Goal: Task Accomplishment & Management: Manage account settings

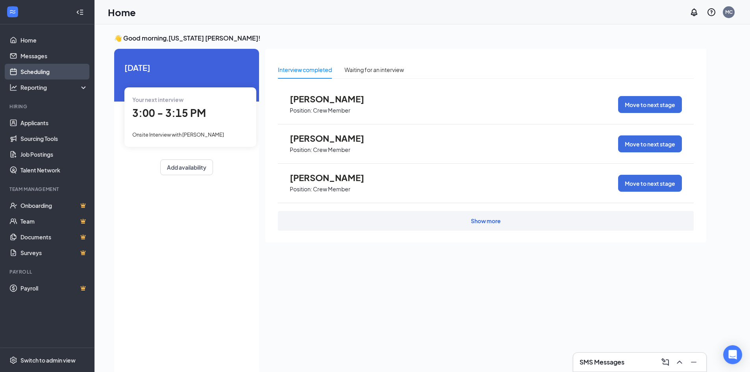
click at [55, 70] on link "Scheduling" at bounding box center [53, 72] width 67 height 16
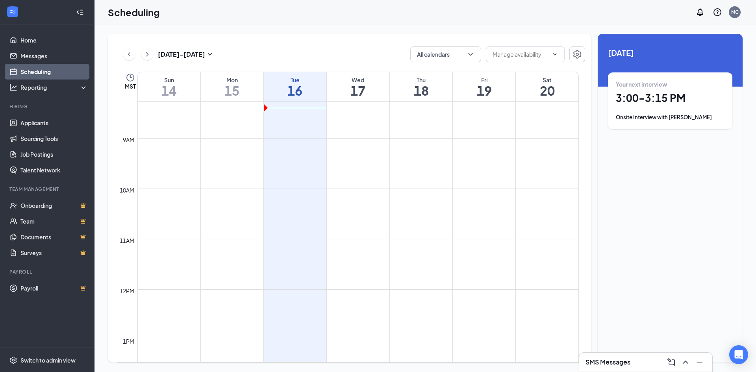
scroll to position [584, 0]
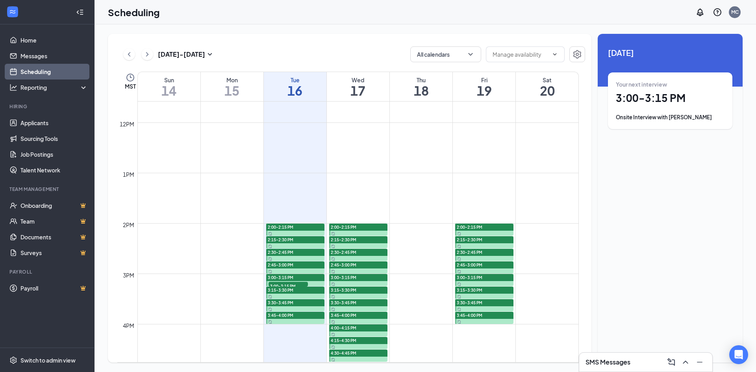
click at [642, 106] on div "Your next interview 3:00 - 3:15 PM Onsite Interview with [PERSON_NAME]" at bounding box center [670, 100] width 109 height 41
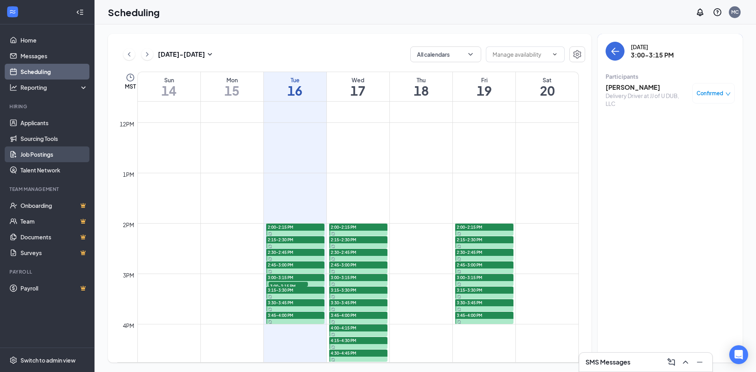
click at [34, 155] on link "Job Postings" at bounding box center [53, 154] width 67 height 16
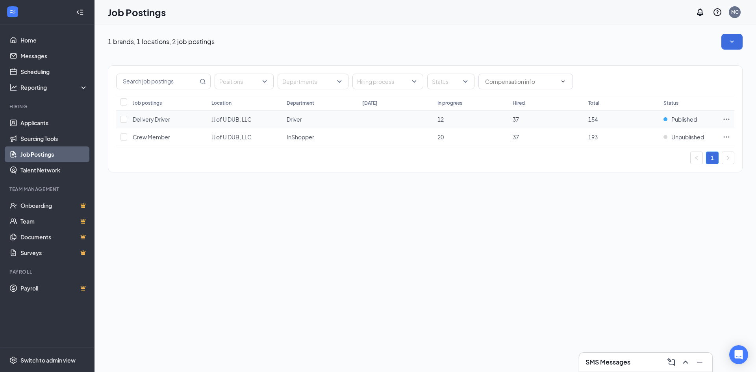
click at [724, 118] on icon "Ellipses" at bounding box center [726, 119] width 8 height 8
drag, startPoint x: 455, startPoint y: 240, endPoint x: 456, endPoint y: 236, distance: 4.1
click at [455, 238] on div "1 brands, 1 locations, 2 job postings Positions Departments Hiring process Stat…" at bounding box center [424, 198] width 661 height 348
click at [124, 120] on input "checkbox" at bounding box center [123, 119] width 7 height 7
checkbox input "true"
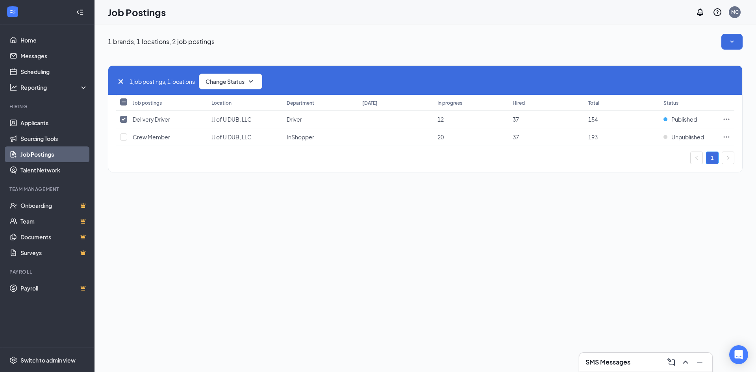
click at [236, 70] on div "1 job postings, 1 locations Change Status" at bounding box center [425, 80] width 634 height 29
click at [233, 74] on button "Change Status" at bounding box center [230, 82] width 63 height 16
click at [213, 120] on span "Unpublish" at bounding box center [220, 120] width 26 height 9
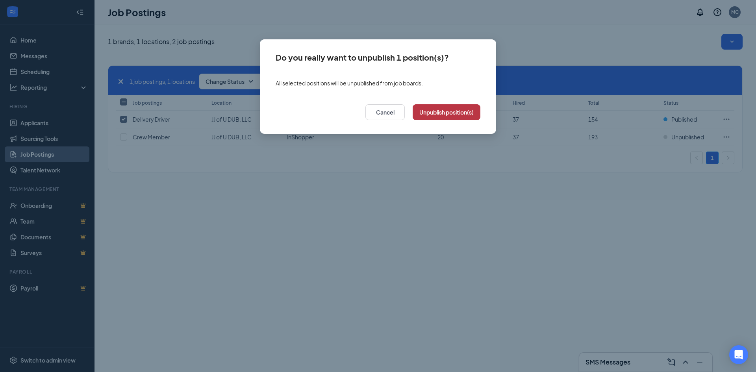
click at [442, 110] on button "Unpublish position(s)" at bounding box center [447, 112] width 68 height 16
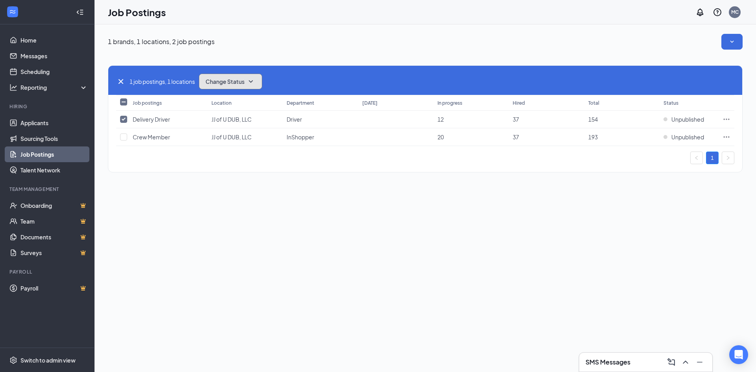
click at [255, 82] on icon "SmallChevronDown" at bounding box center [250, 81] width 9 height 9
click at [244, 103] on div "Publish" at bounding box center [248, 102] width 94 height 17
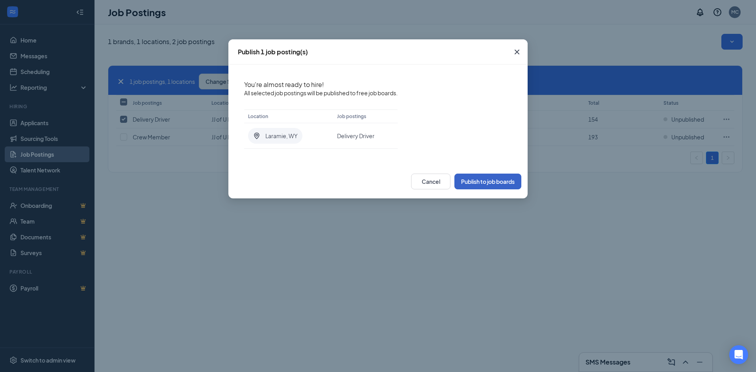
click at [494, 181] on button "Publish to job boards" at bounding box center [487, 182] width 67 height 16
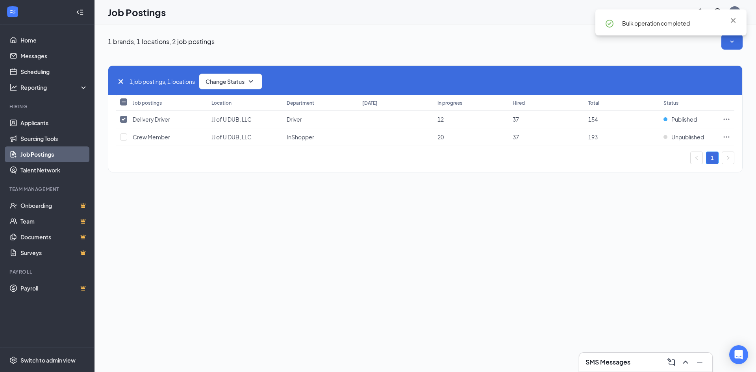
click at [467, 55] on div "1 job postings, 1 locations Change Status Job postings Location Department [DAT…" at bounding box center [425, 115] width 635 height 131
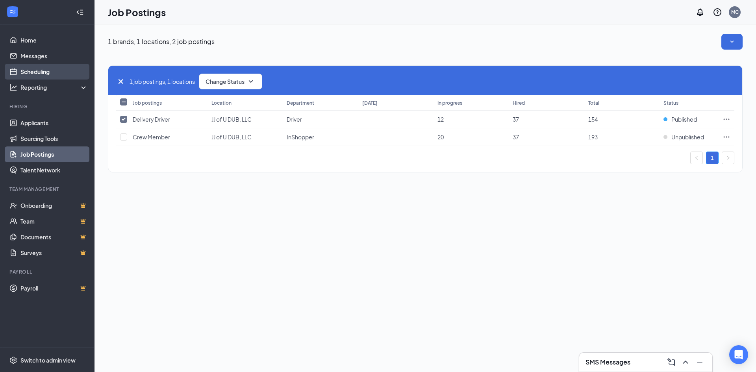
click at [37, 70] on link "Scheduling" at bounding box center [53, 72] width 67 height 16
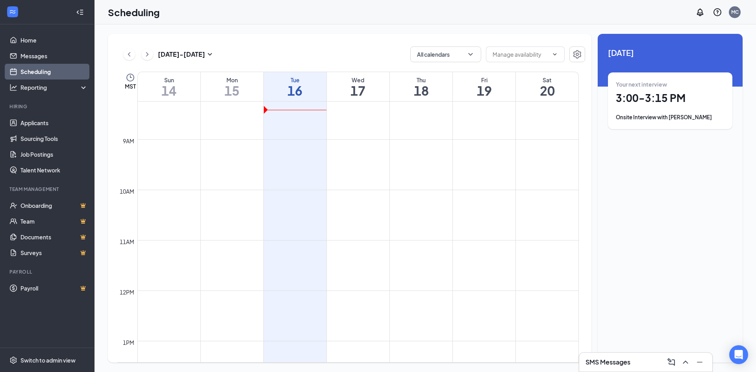
scroll to position [584, 0]
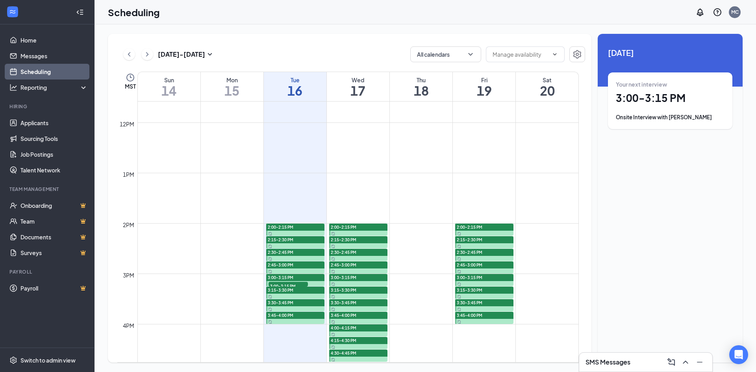
drag, startPoint x: 637, startPoint y: 135, endPoint x: 648, endPoint y: 118, distance: 19.8
click at [642, 127] on div "[DATE] Your next interview 3:00 - 3:15 PM Onsite Interview with [PERSON_NAME]" at bounding box center [670, 94] width 145 height 120
click at [656, 106] on div "Your next interview 3:00 - 3:15 PM Onsite Interview with [PERSON_NAME]" at bounding box center [670, 100] width 109 height 41
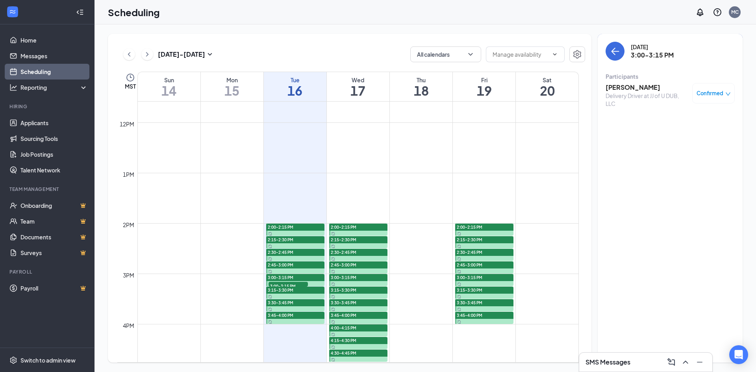
drag, startPoint x: 646, startPoint y: 93, endPoint x: 645, endPoint y: 89, distance: 4.4
click at [645, 93] on div "Delivery Driver at JJ of U DUB, LLC" at bounding box center [646, 100] width 83 height 16
drag, startPoint x: 642, startPoint y: 82, endPoint x: 638, endPoint y: 85, distance: 5.3
click at [640, 83] on div "[PERSON_NAME] Delivery Driver at JJ of U DUB, LLC Confirmed" at bounding box center [669, 95] width 129 height 30
click at [638, 85] on h3 "[PERSON_NAME]" at bounding box center [646, 87] width 83 height 9
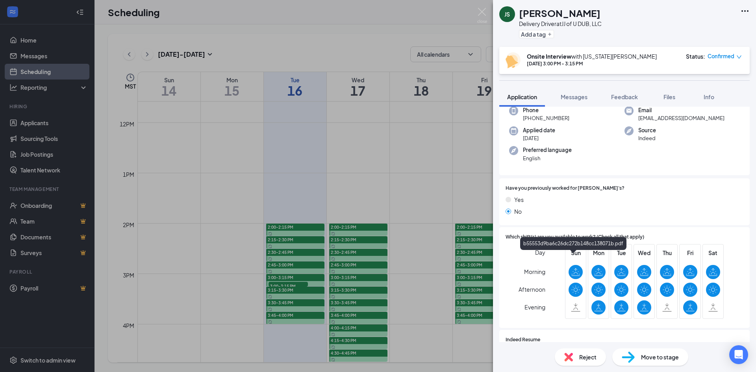
scroll to position [43, 0]
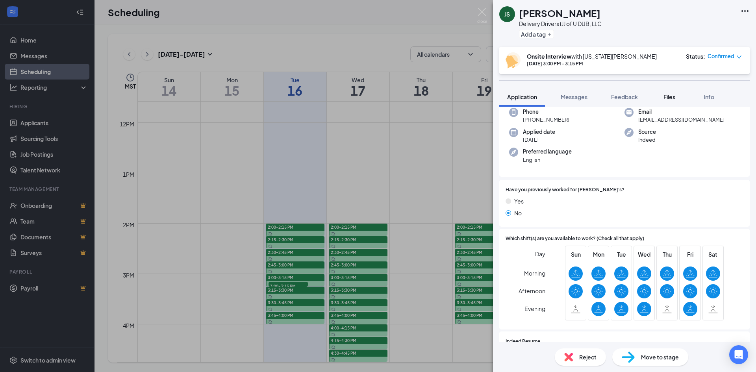
click at [673, 91] on button "Files" at bounding box center [668, 97] width 31 height 20
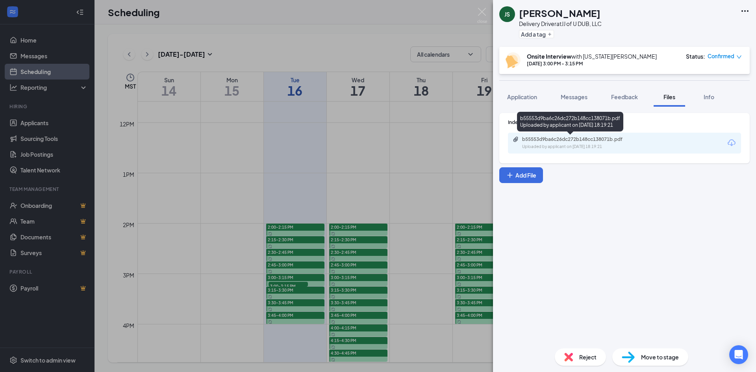
click at [577, 146] on div "Uploaded by applicant on [DATE] 18:19:21" at bounding box center [581, 147] width 118 height 6
click at [309, 211] on div "JS [PERSON_NAME] Delivery Driver at JJ of U DUB, LLC Add a tag Onsite Interview…" at bounding box center [378, 186] width 756 height 372
